Goal: Check status: Check status

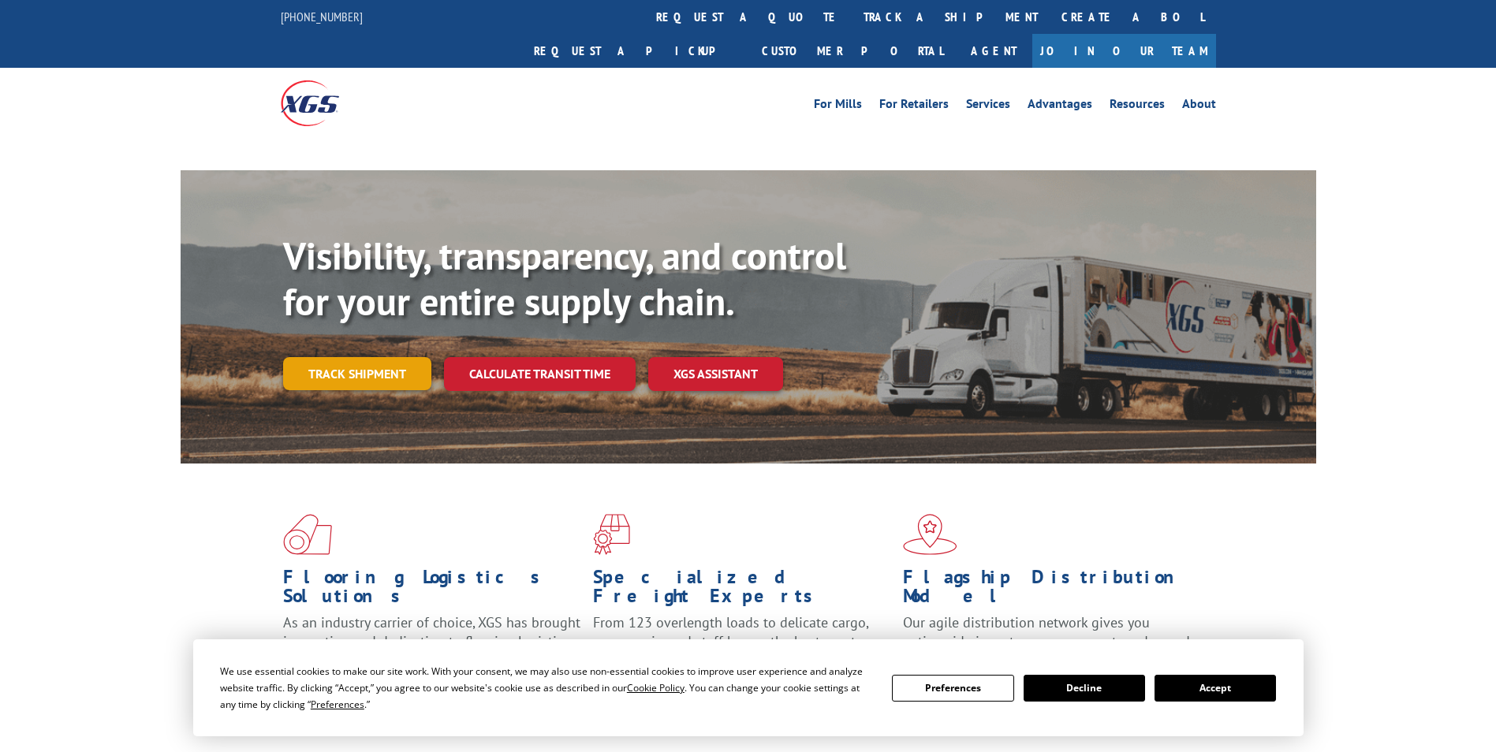
click at [367, 357] on link "Track shipment" at bounding box center [357, 373] width 148 height 33
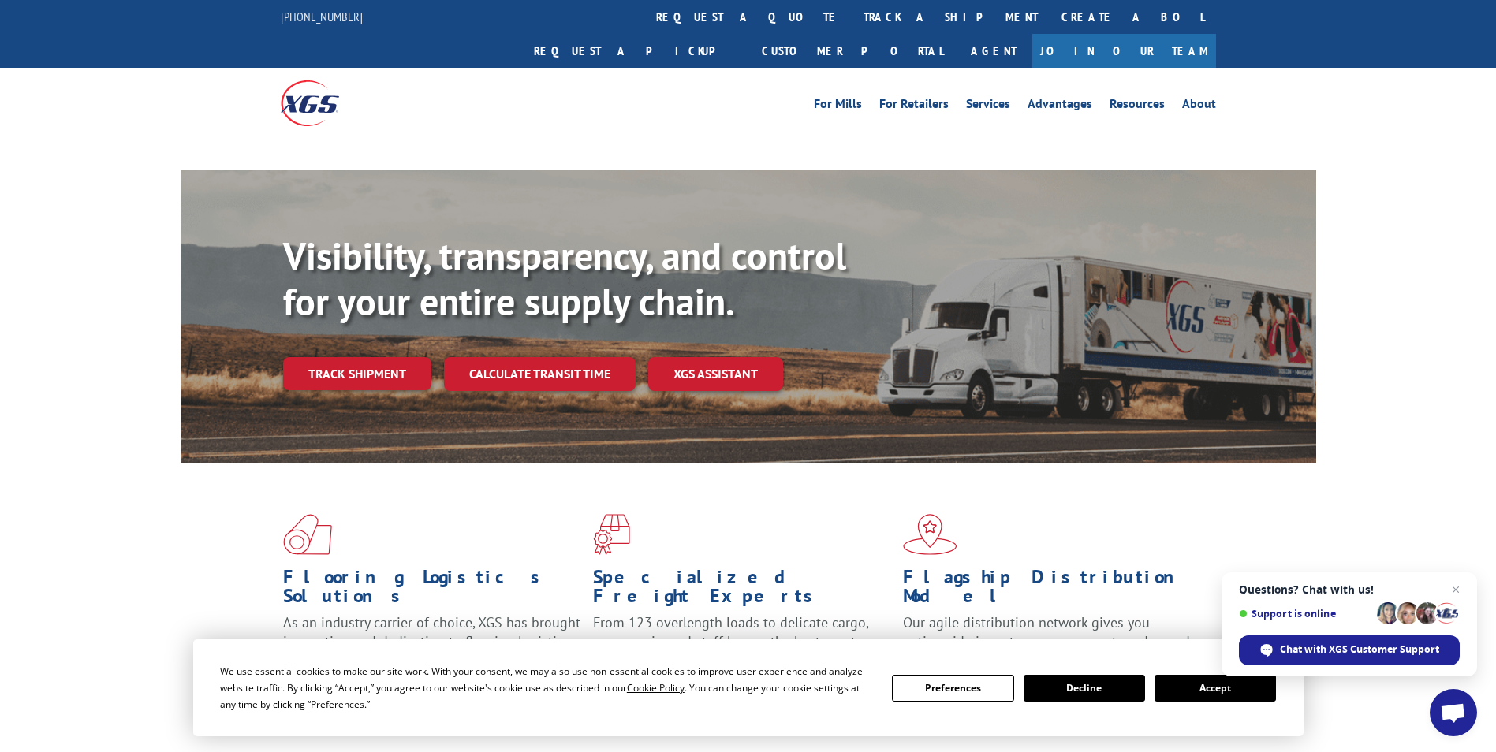
click at [1195, 691] on button "Accept" at bounding box center [1214, 688] width 121 height 27
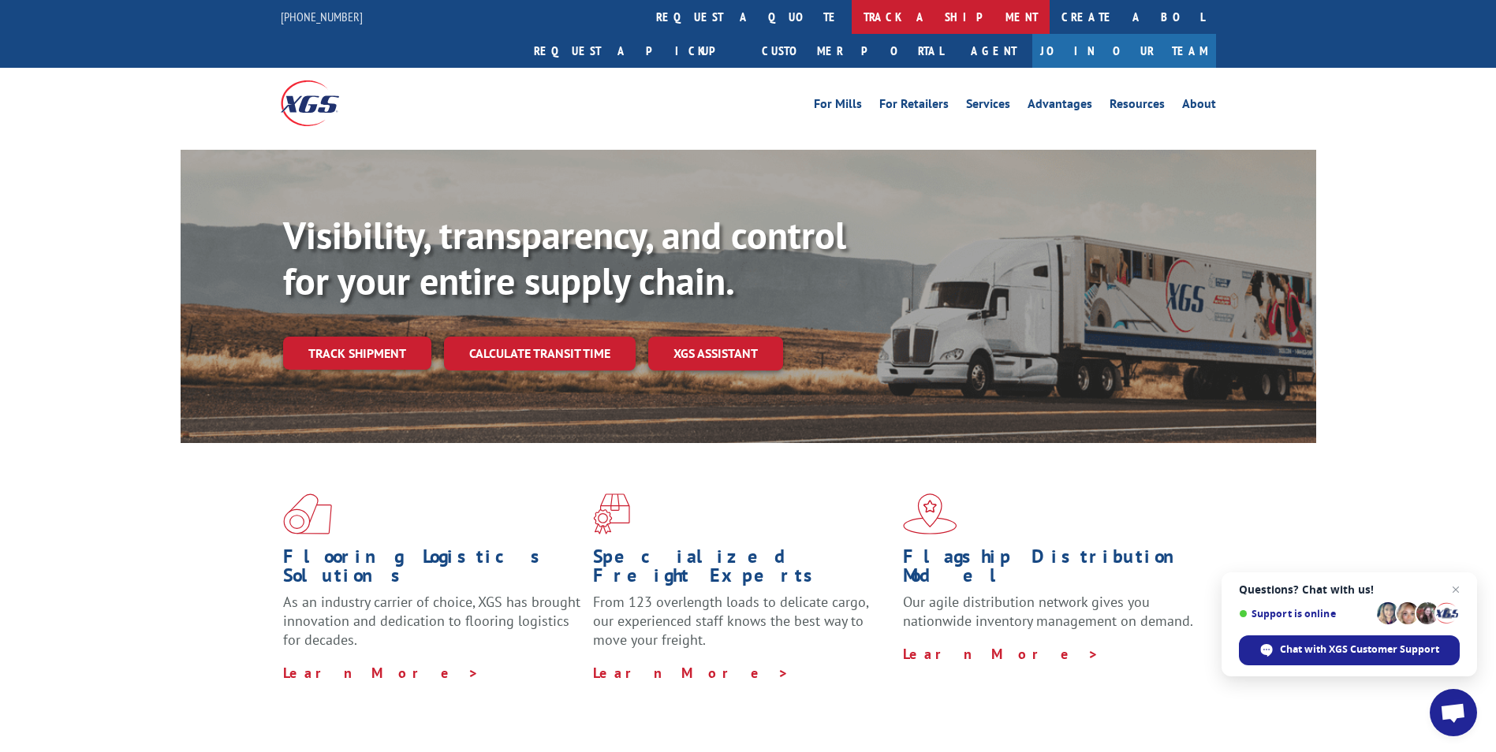
click at [852, 15] on link "track a shipment" at bounding box center [951, 17] width 198 height 34
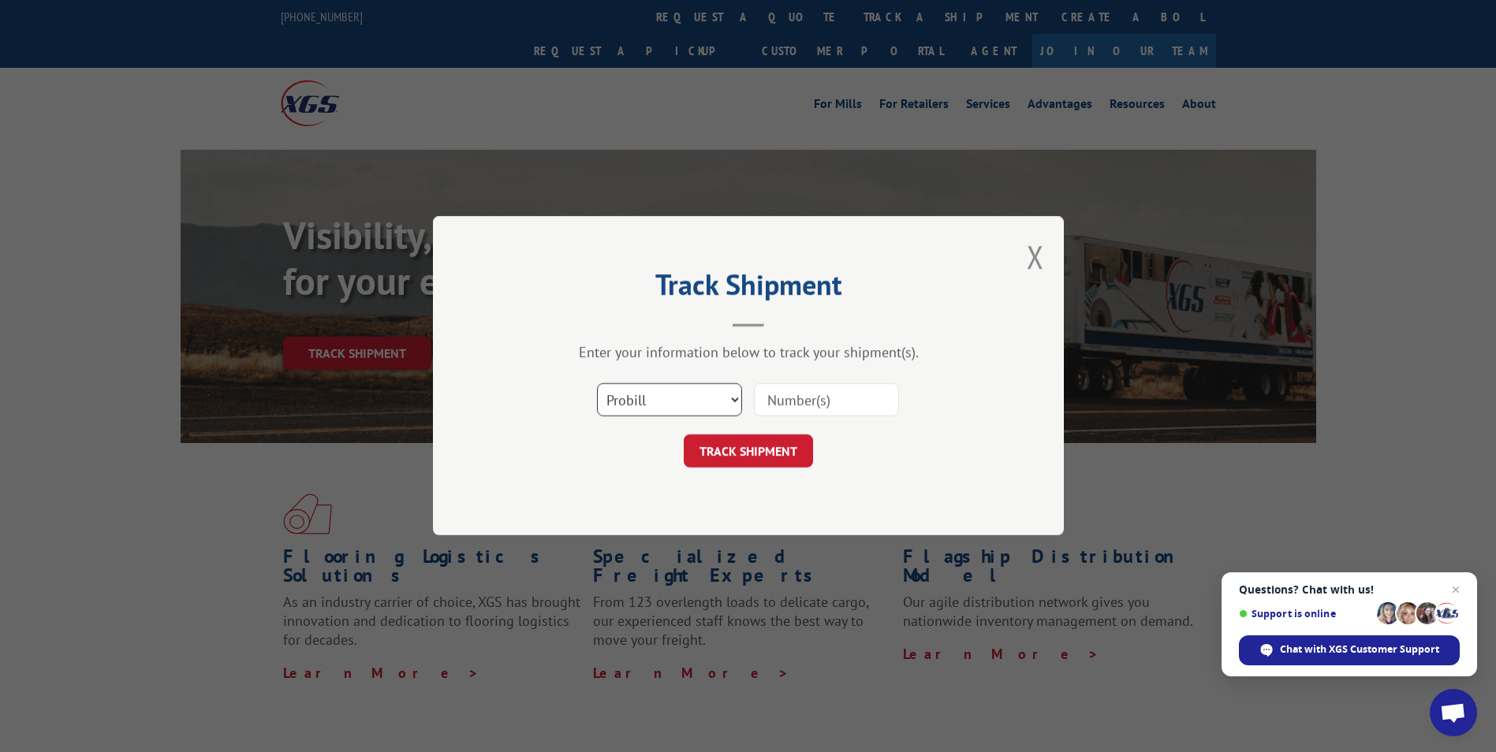
click at [733, 397] on select "Select category... Probill BOL PO" at bounding box center [669, 400] width 145 height 33
select select "bol"
click at [597, 384] on select "Select category... Probill BOL PO" at bounding box center [669, 400] width 145 height 33
click at [793, 401] on input at bounding box center [826, 400] width 145 height 33
click at [828, 401] on input at bounding box center [826, 400] width 145 height 33
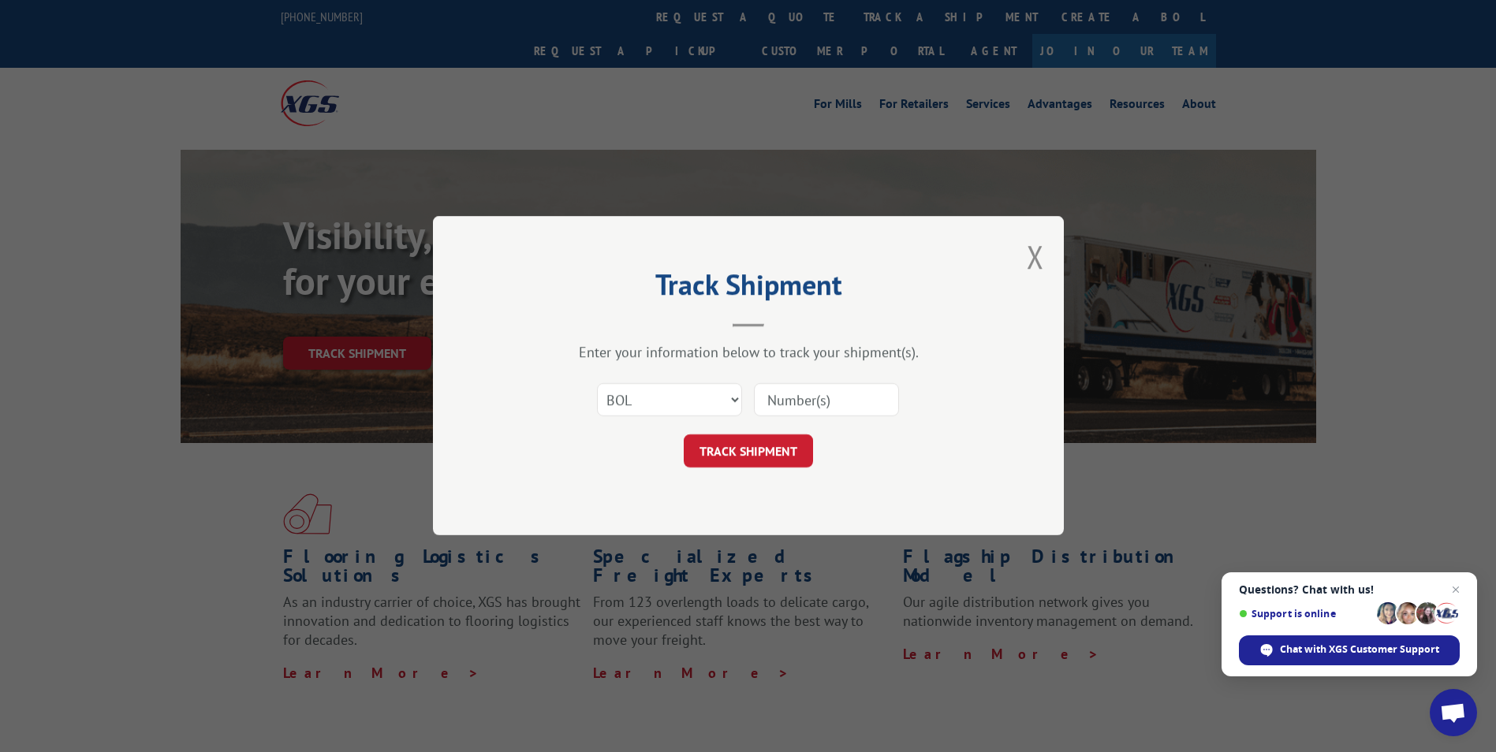
paste input "2847937"
type input "2847937"
click at [765, 456] on button "TRACK SHIPMENT" at bounding box center [748, 451] width 129 height 33
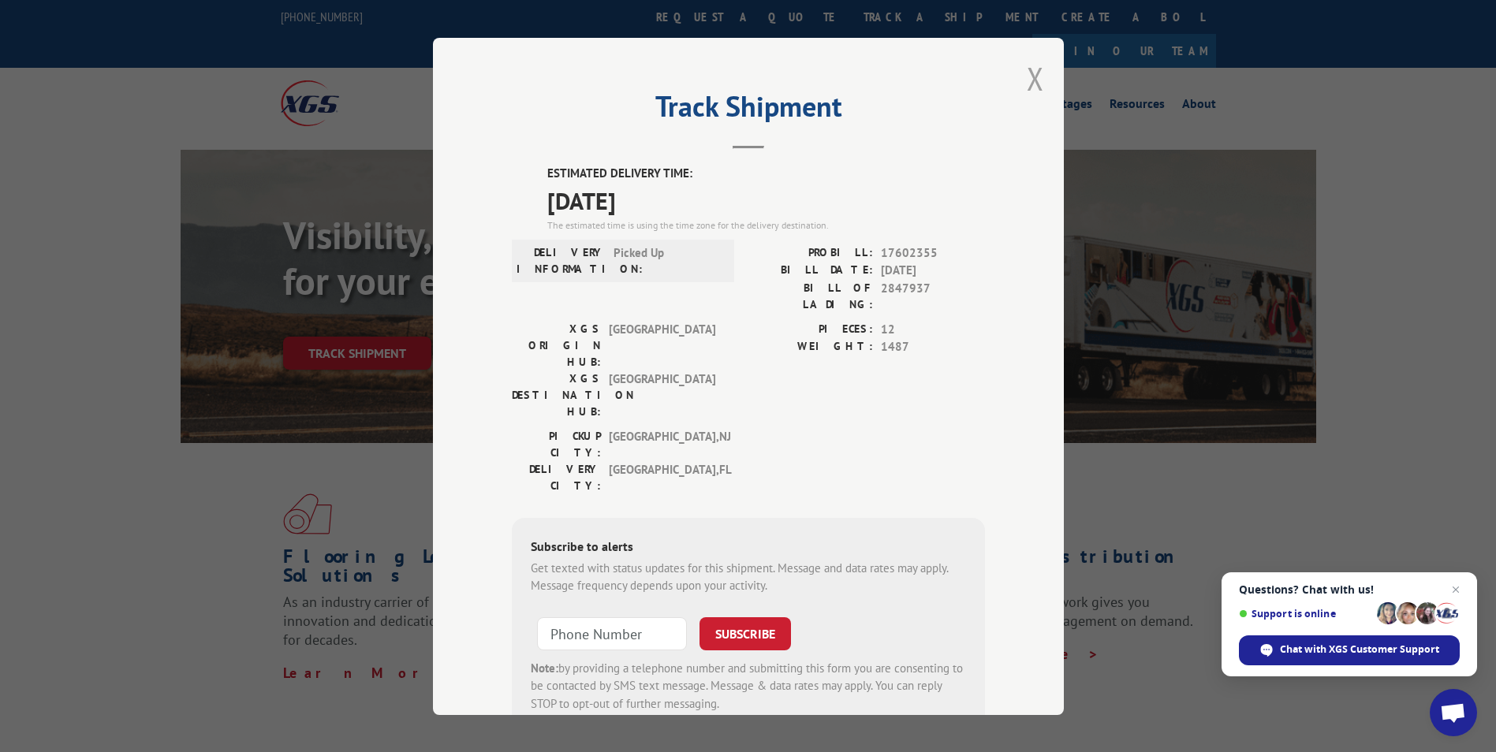
click at [1027, 76] on button "Close modal" at bounding box center [1035, 79] width 17 height 42
